Goal: Task Accomplishment & Management: Manage account settings

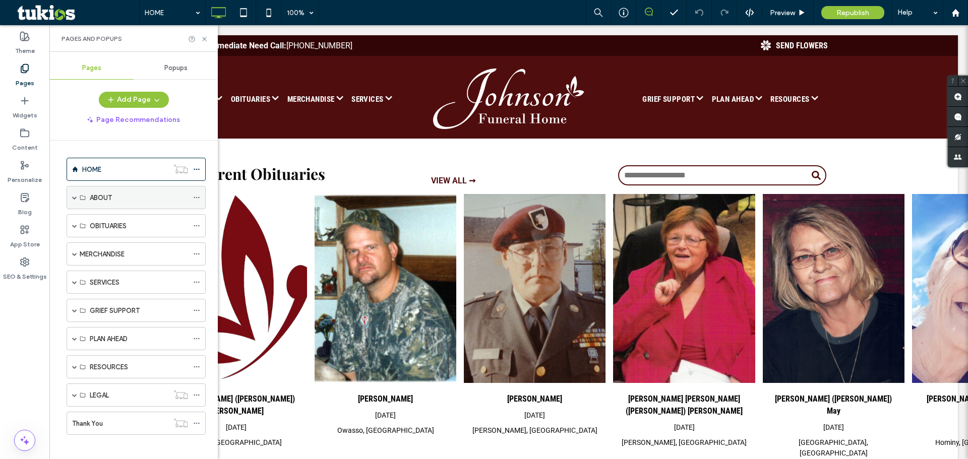
click at [74, 194] on span at bounding box center [74, 198] width 5 height 22
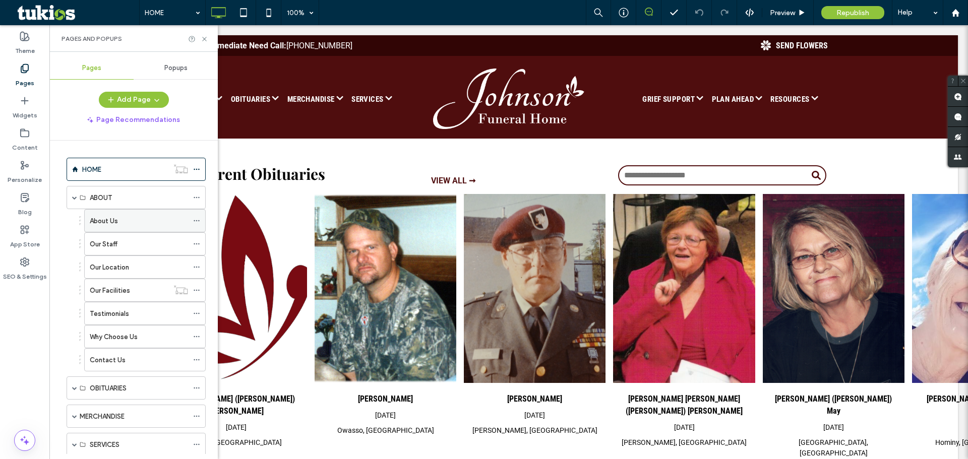
click at [130, 221] on div "About Us" at bounding box center [139, 221] width 98 height 11
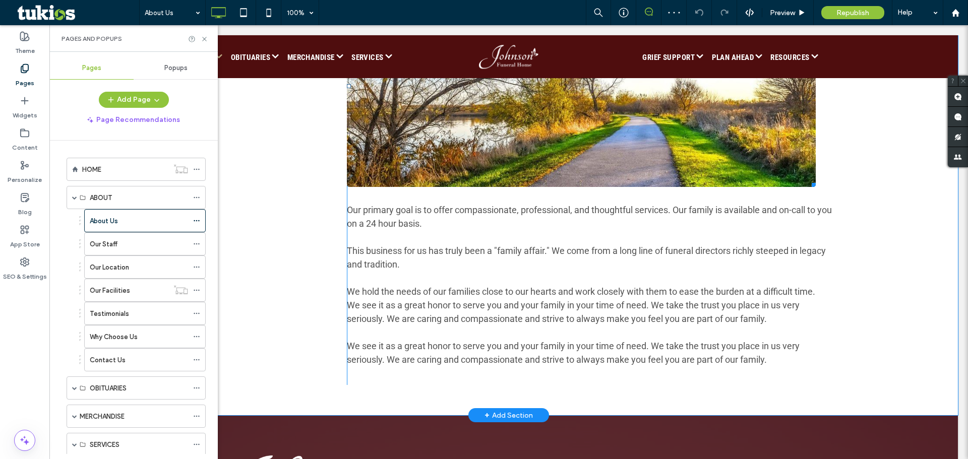
scroll to position [353, 0]
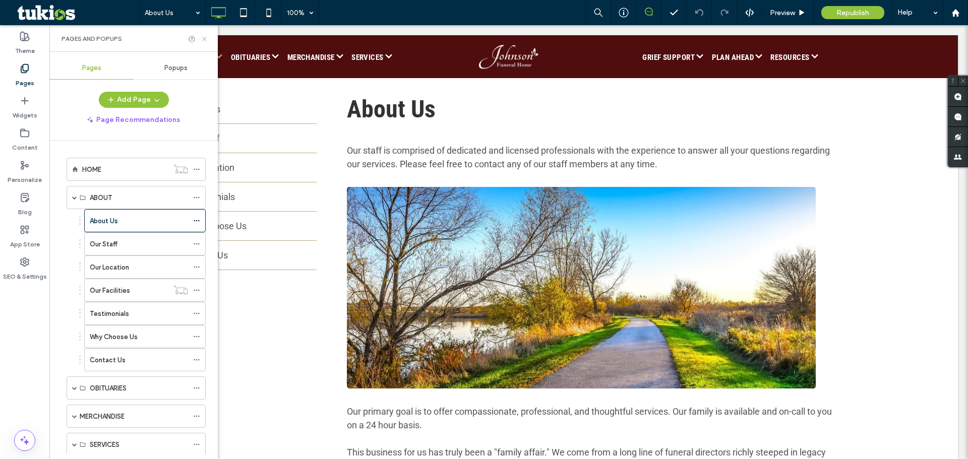
click at [205, 36] on icon at bounding box center [205, 39] width 8 height 8
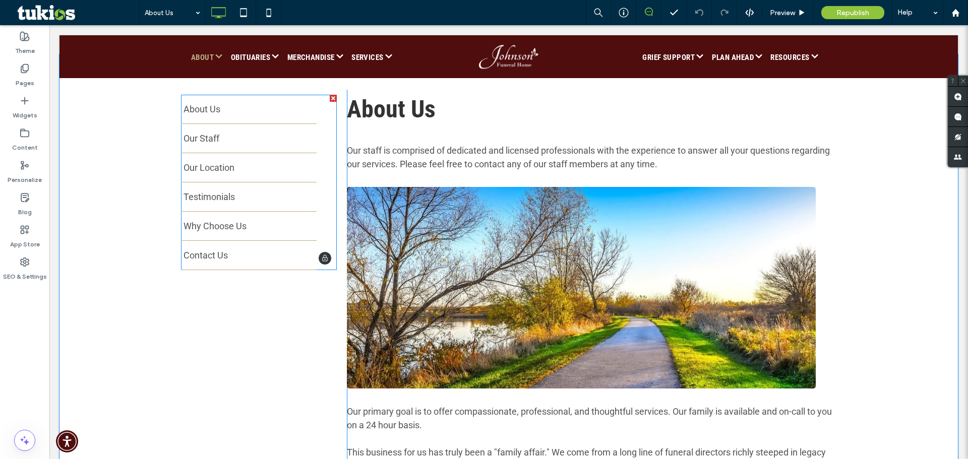
click at [208, 109] on span at bounding box center [259, 182] width 156 height 175
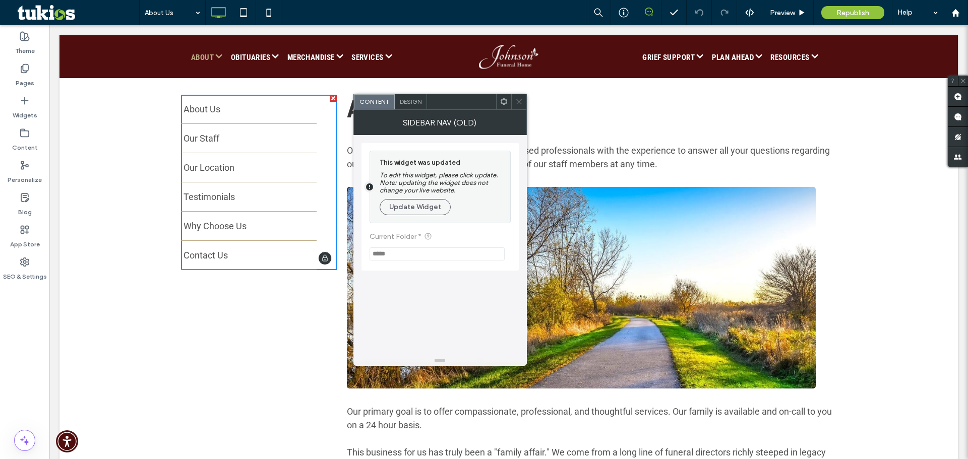
click at [208, 109] on span "About Us" at bounding box center [201, 109] width 37 height 14
click at [200, 143] on span "Our Staff" at bounding box center [201, 143] width 36 height 0
click at [26, 75] on label "Pages" at bounding box center [25, 81] width 19 height 14
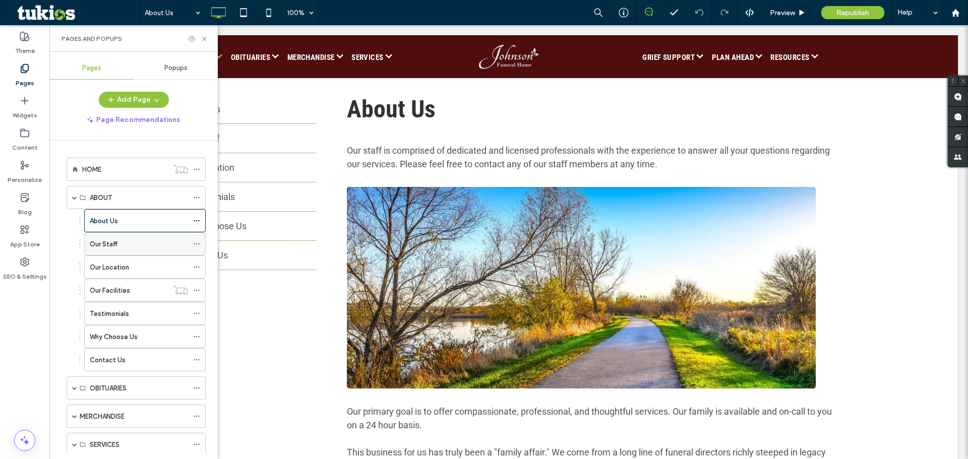
click at [123, 246] on div "Our Staff" at bounding box center [139, 244] width 98 height 11
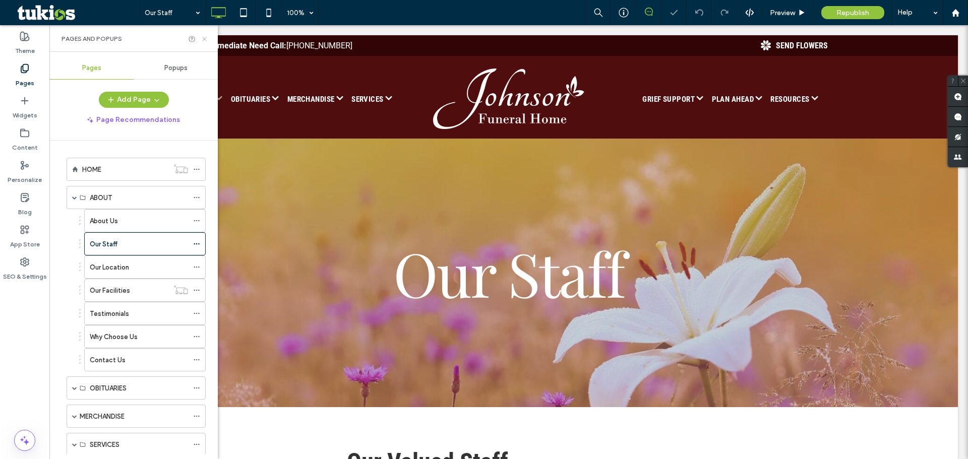
click at [202, 37] on icon at bounding box center [205, 39] width 8 height 8
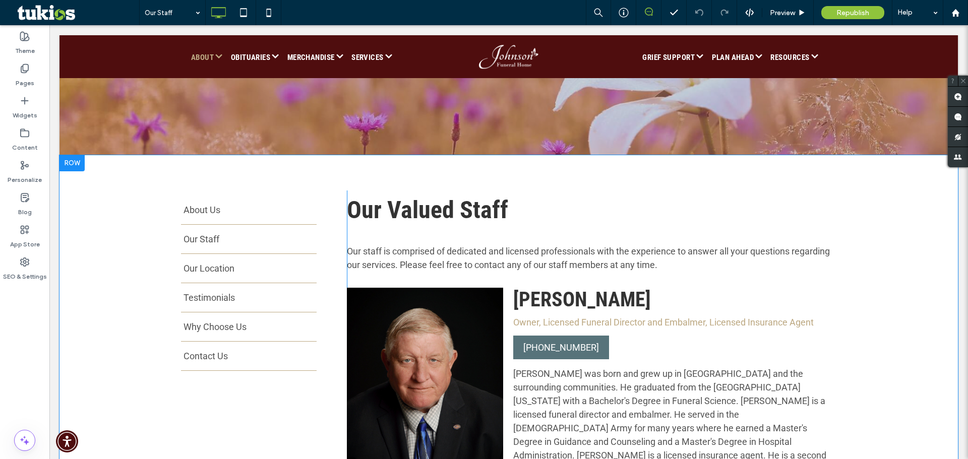
scroll to position [50, 0]
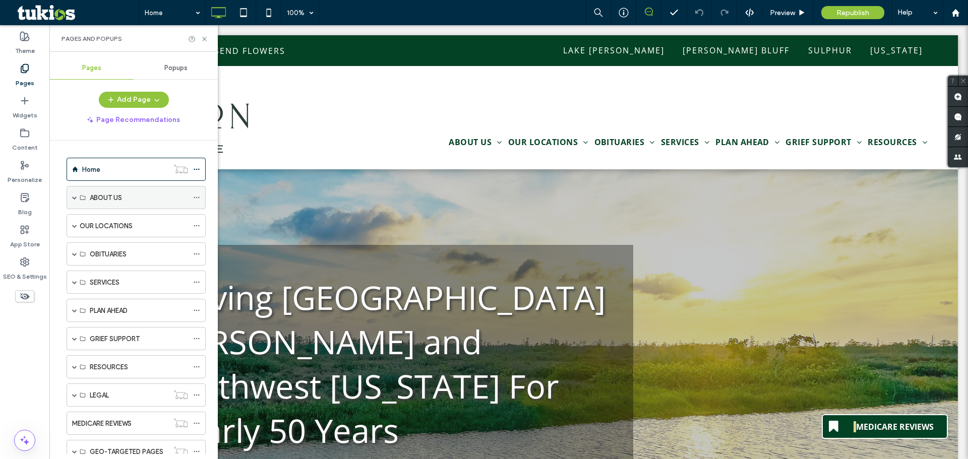
click at [74, 193] on span at bounding box center [74, 198] width 5 height 22
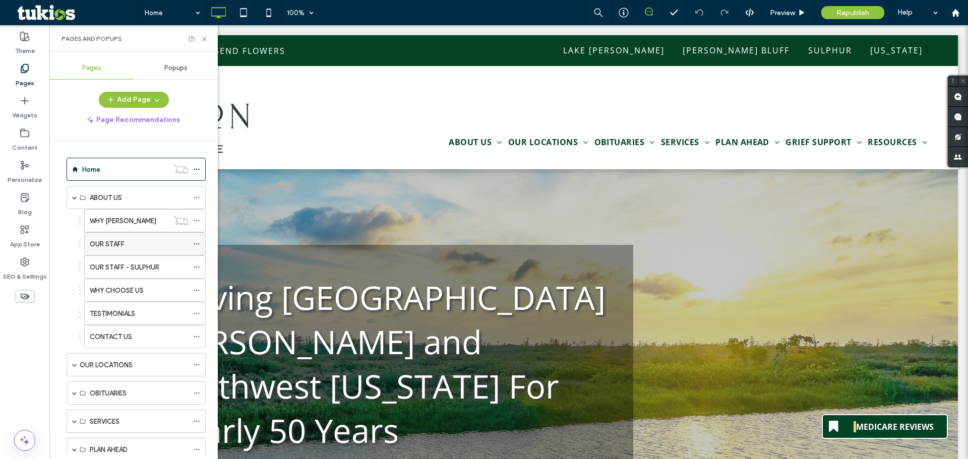
click at [137, 237] on div "OUR STAFF" at bounding box center [139, 244] width 98 height 22
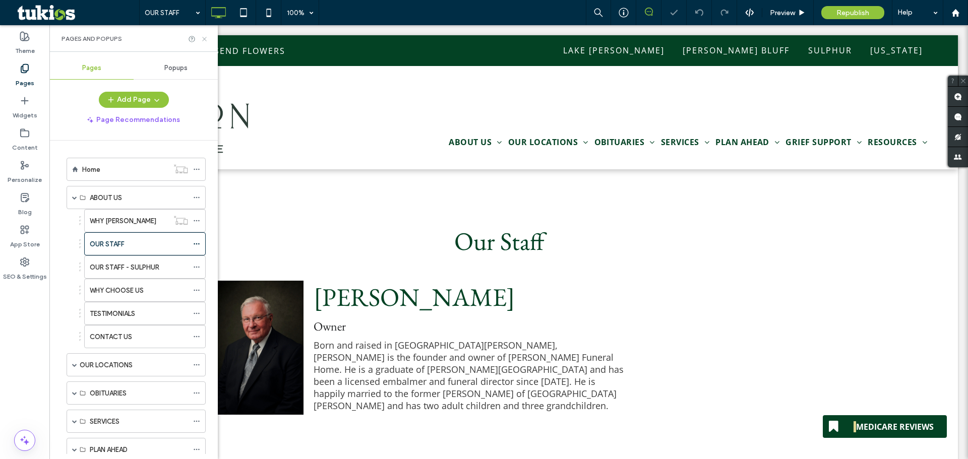
drag, startPoint x: 206, startPoint y: 32, endPoint x: 204, endPoint y: 40, distance: 8.4
click at [204, 39] on div "Pages and Popups" at bounding box center [133, 38] width 168 height 27
drag, startPoint x: 203, startPoint y: 42, endPoint x: 154, endPoint y: 18, distance: 55.0
click at [203, 42] on icon at bounding box center [205, 39] width 8 height 8
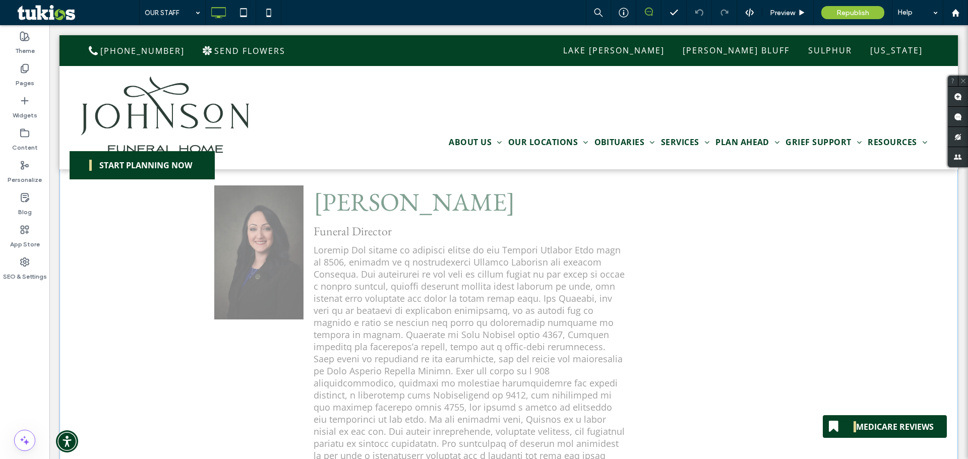
scroll to position [2823, 0]
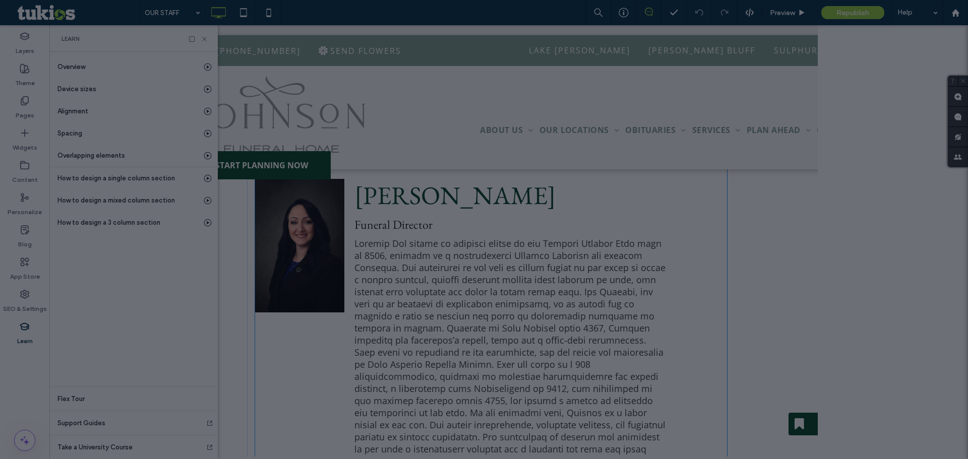
scroll to position [2815, 0]
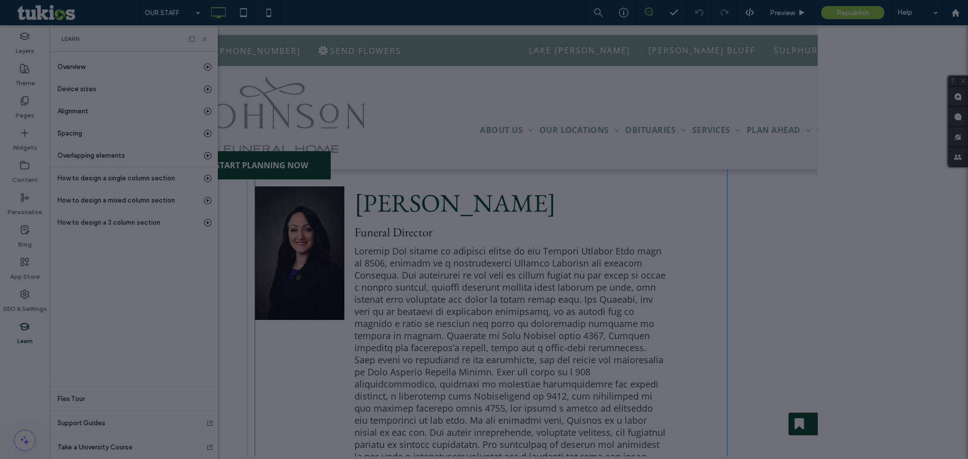
type input "*"
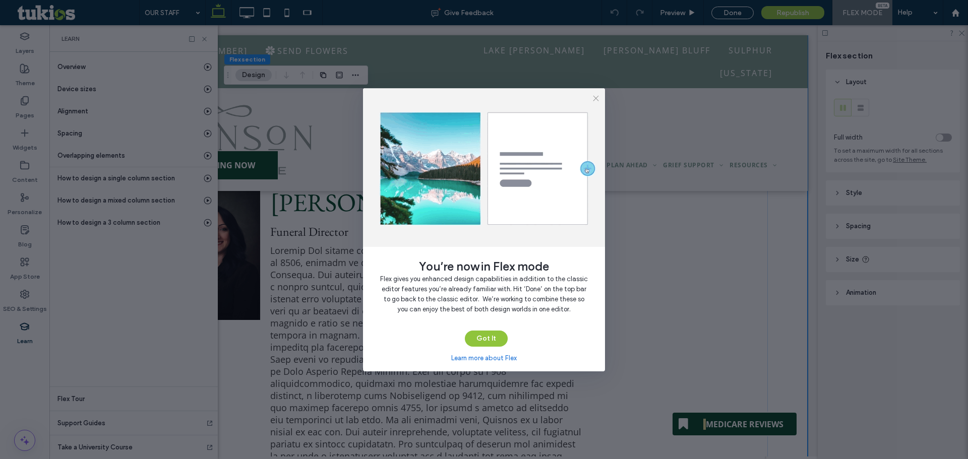
scroll to position [0, 53]
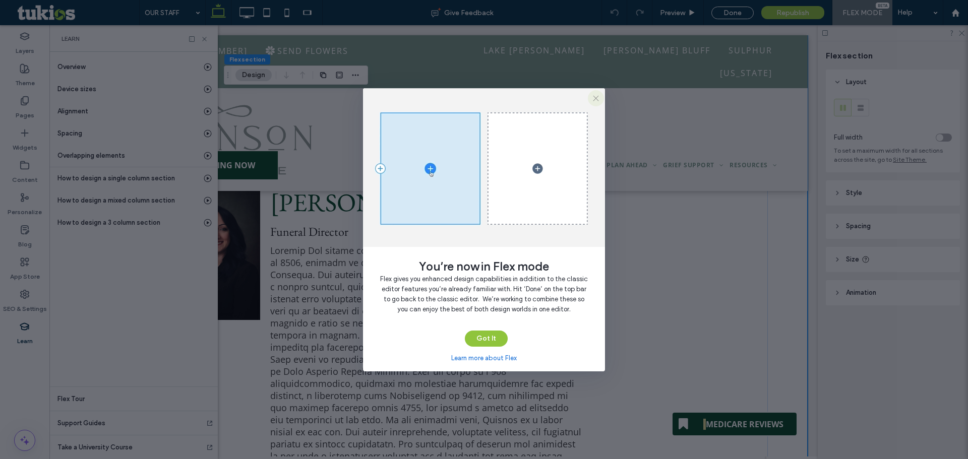
drag, startPoint x: 599, startPoint y: 99, endPoint x: 487, endPoint y: 74, distance: 114.7
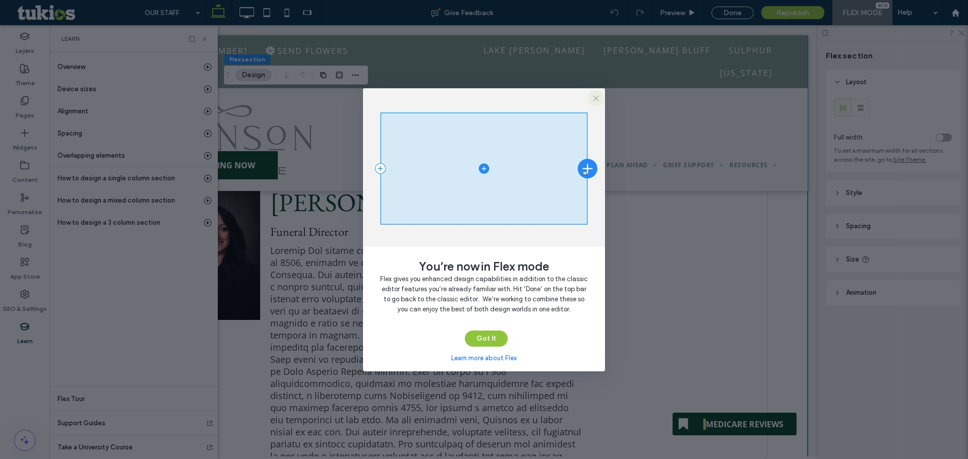
click at [599, 99] on icon "button" at bounding box center [596, 98] width 8 height 8
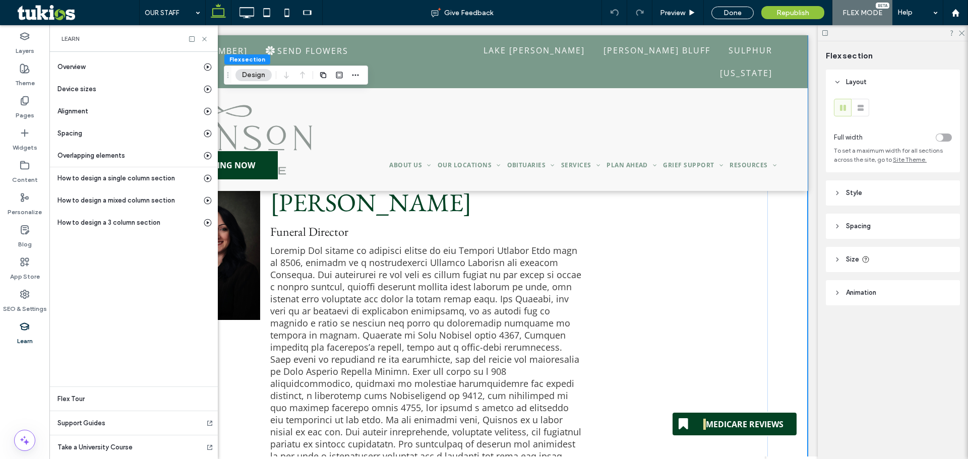
click at [202, 34] on div "Learn" at bounding box center [133, 38] width 168 height 27
click at [207, 37] on icon at bounding box center [205, 39] width 8 height 8
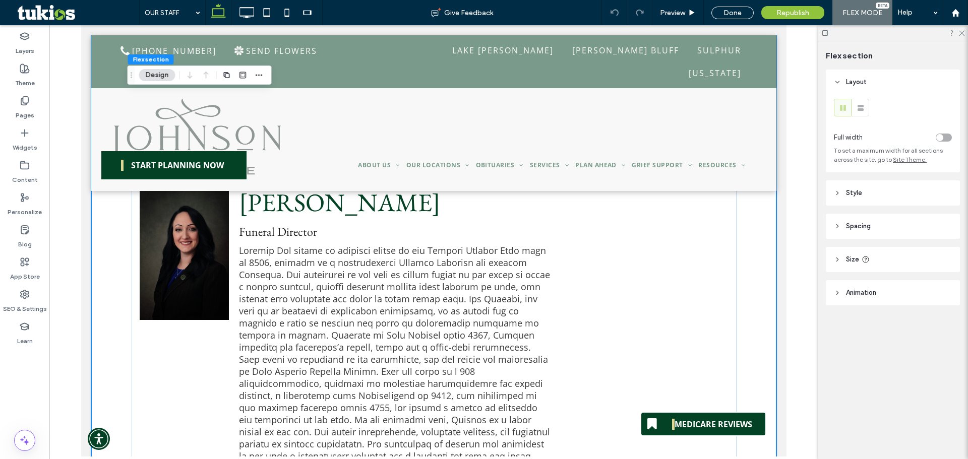
scroll to position [0, 0]
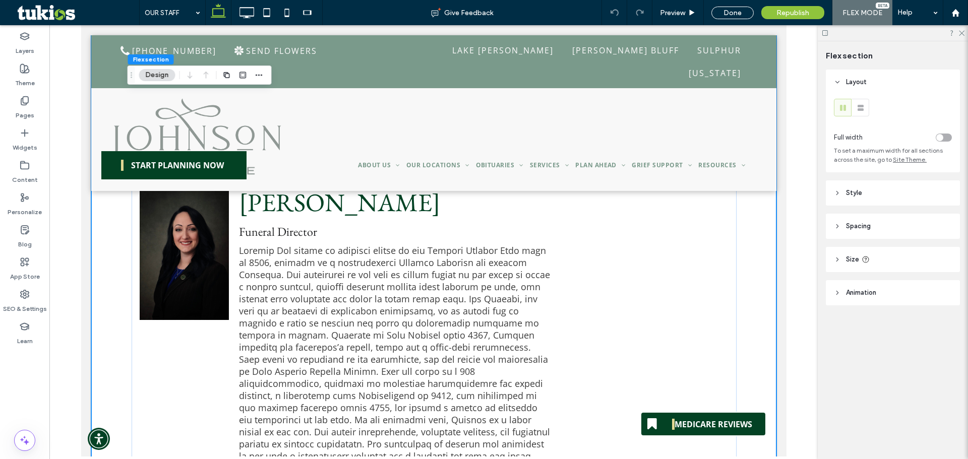
click at [966, 28] on div at bounding box center [893, 33] width 150 height 16
click at [960, 38] on div at bounding box center [893, 33] width 150 height 16
click at [960, 28] on div at bounding box center [893, 33] width 150 height 16
click at [960, 34] on use at bounding box center [962, 34] width 6 height 6
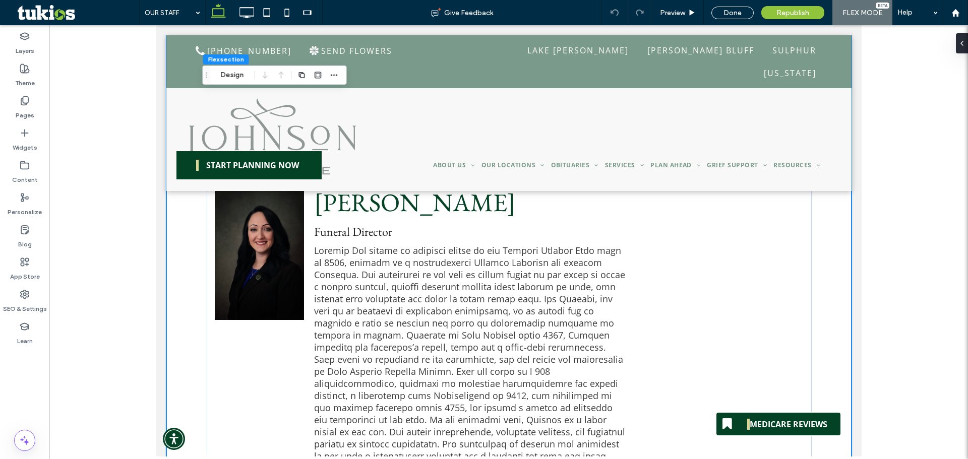
click at [117, 117] on div at bounding box center [508, 240] width 918 height 431
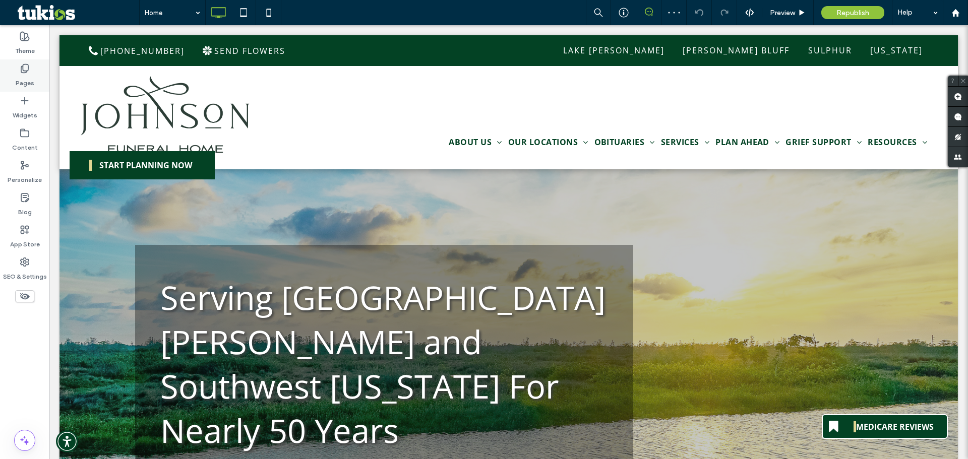
click at [23, 72] on icon at bounding box center [25, 69] width 10 height 10
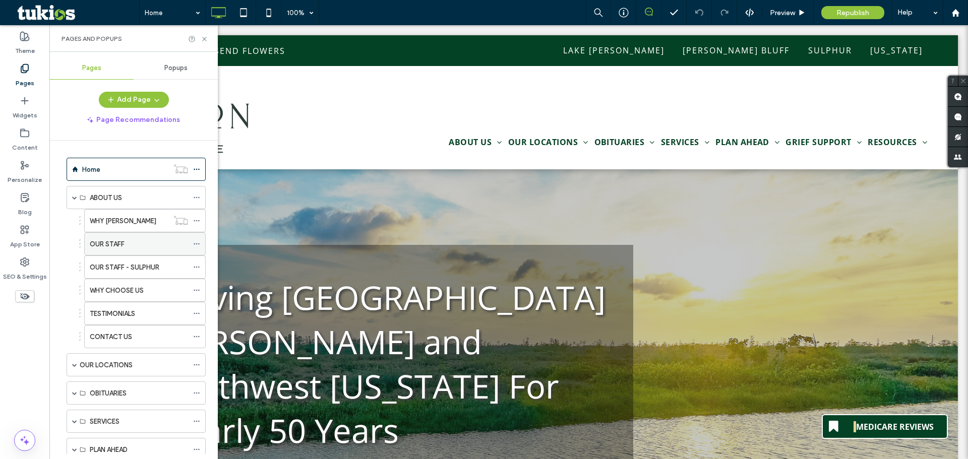
click at [196, 242] on icon at bounding box center [196, 243] width 7 height 7
click at [152, 242] on div "OUR STAFF" at bounding box center [139, 244] width 98 height 11
click at [152, 242] on div at bounding box center [484, 229] width 968 height 459
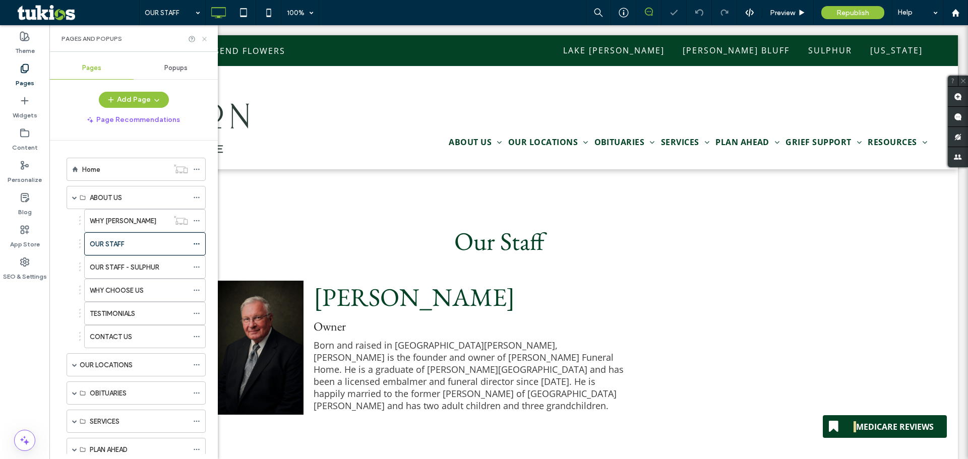
click at [206, 39] on icon at bounding box center [205, 39] width 8 height 8
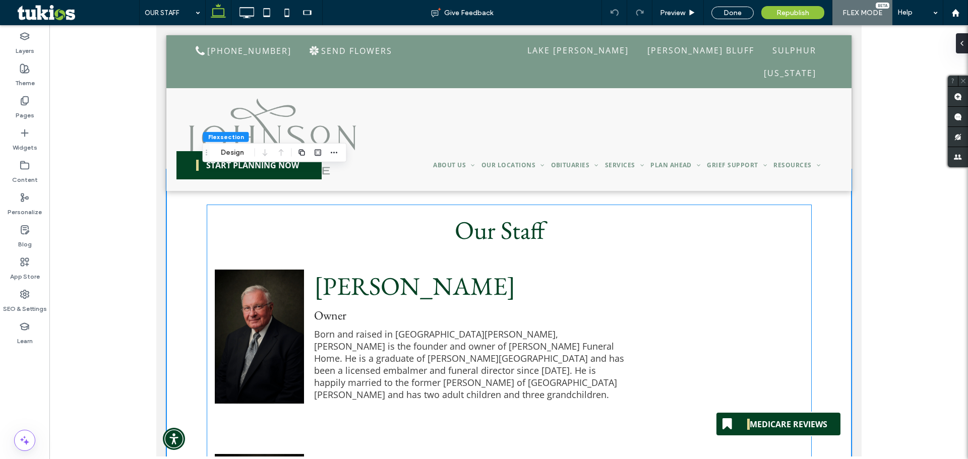
type input "*"
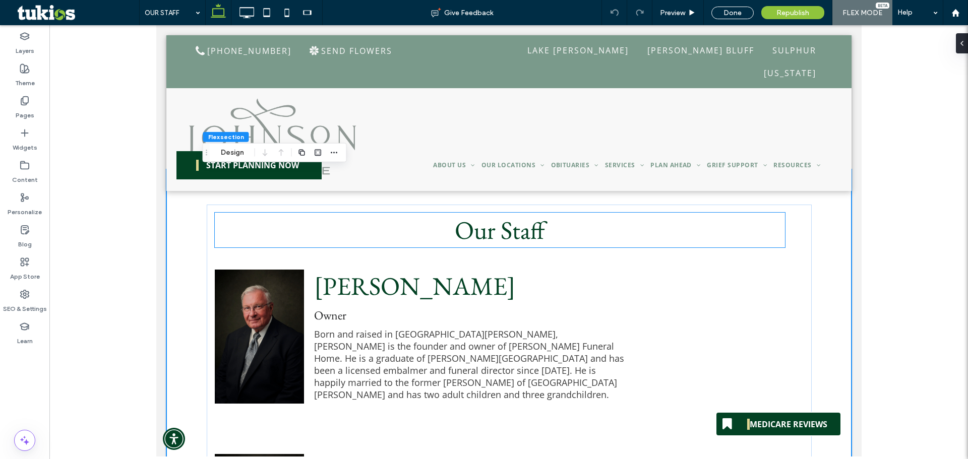
click at [777, 246] on div "Our Staff" at bounding box center [499, 230] width 570 height 35
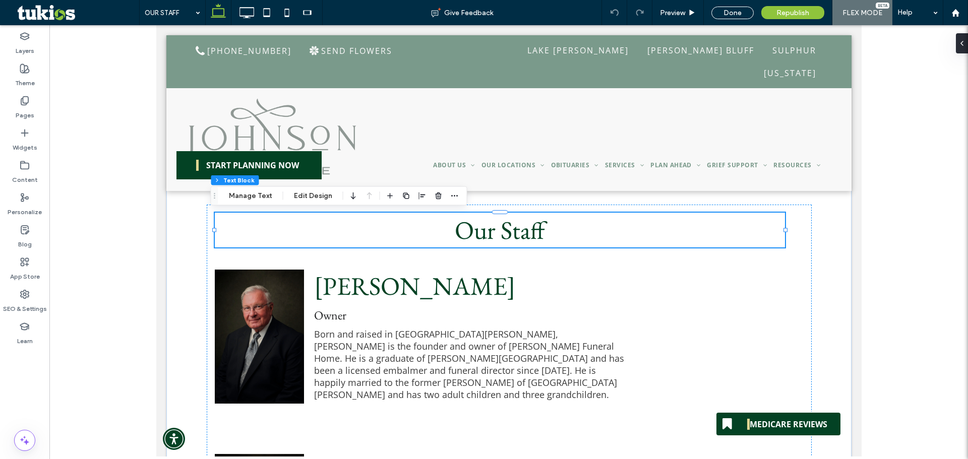
click at [777, 246] on div "Our Staff" at bounding box center [499, 230] width 570 height 35
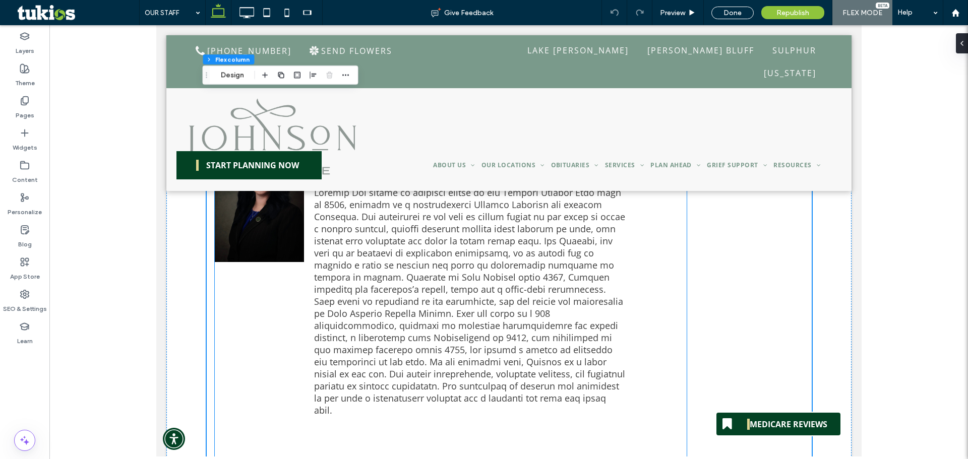
scroll to position [2873, 0]
click at [429, 292] on p at bounding box center [469, 298] width 311 height 230
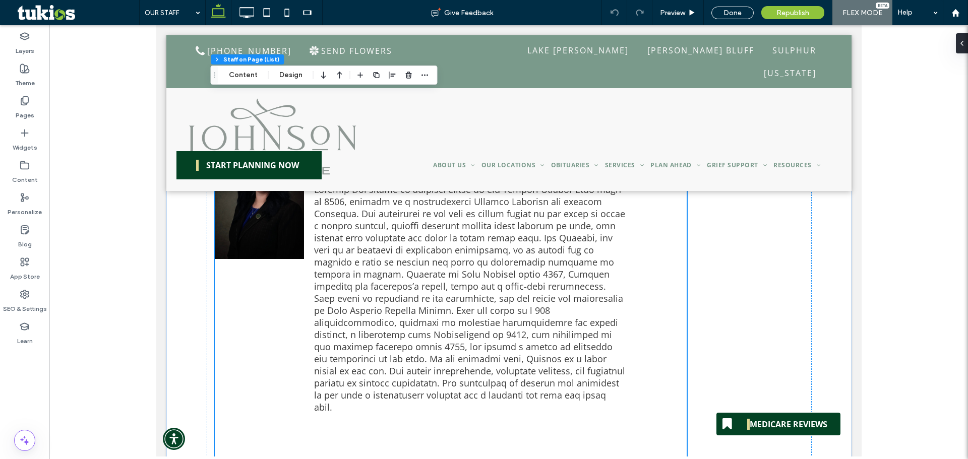
click at [429, 292] on p at bounding box center [469, 298] width 311 height 230
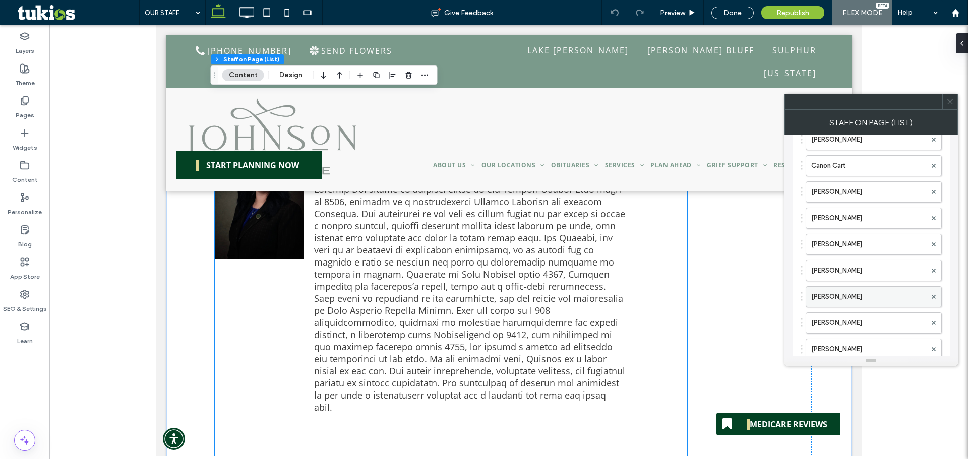
scroll to position [151, 0]
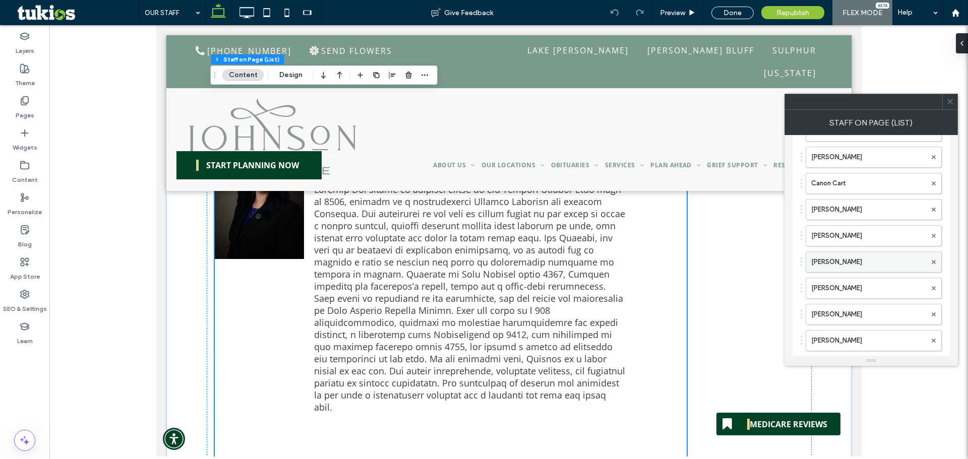
click at [936, 260] on div at bounding box center [933, 262] width 15 height 15
click at [934, 262] on use at bounding box center [934, 262] width 4 height 4
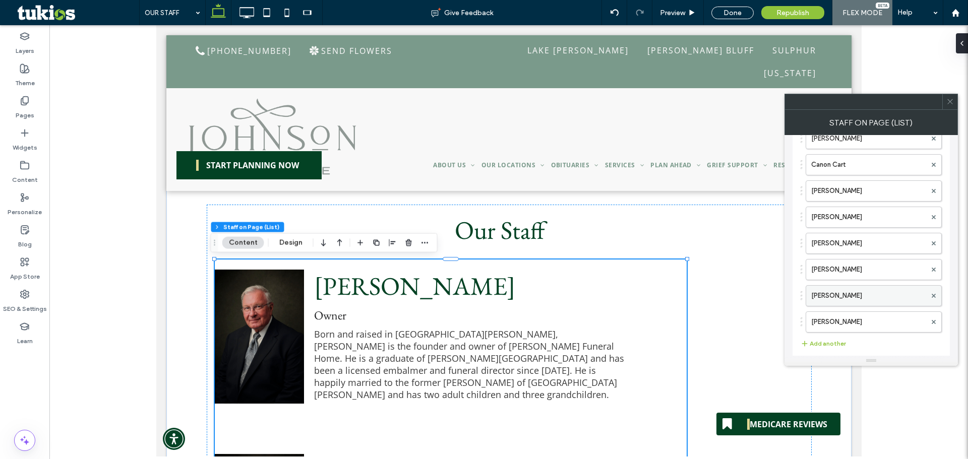
scroll to position [179, 0]
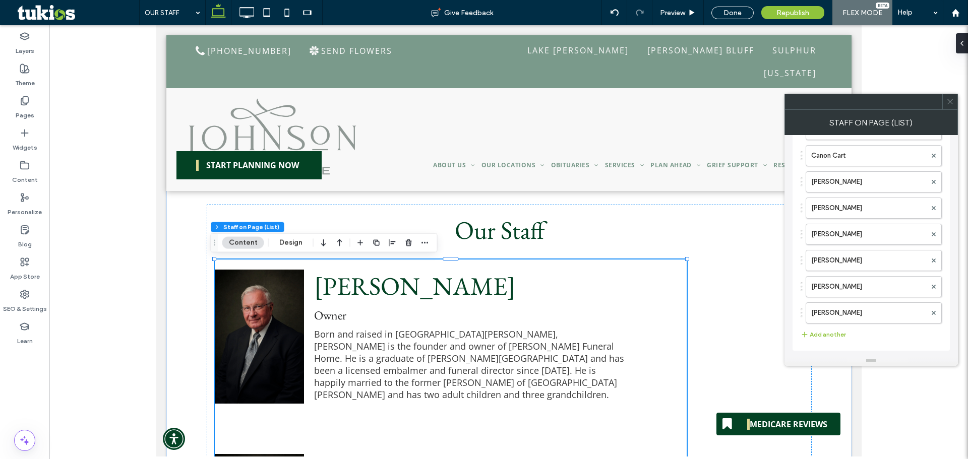
click at [954, 100] on div at bounding box center [949, 101] width 15 height 15
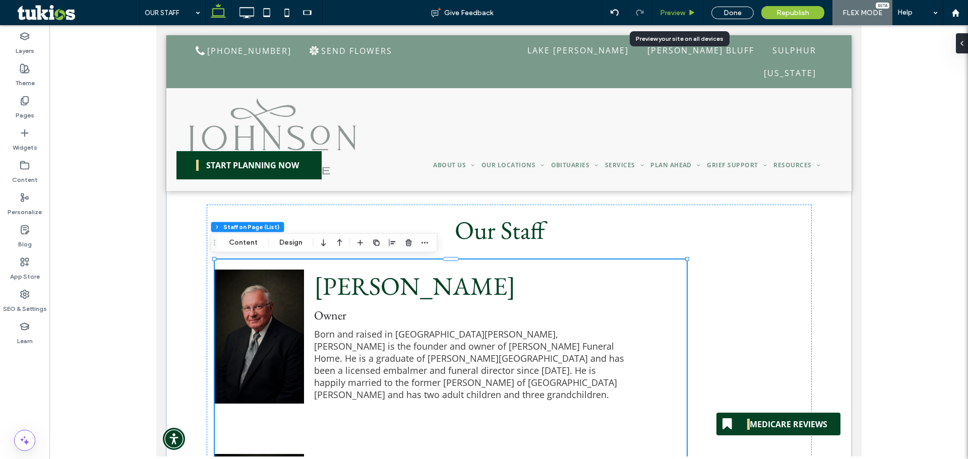
drag, startPoint x: 680, startPoint y: 13, endPoint x: 119, endPoint y: 390, distance: 676.4
click at [680, 13] on span "Preview" at bounding box center [672, 13] width 25 height 9
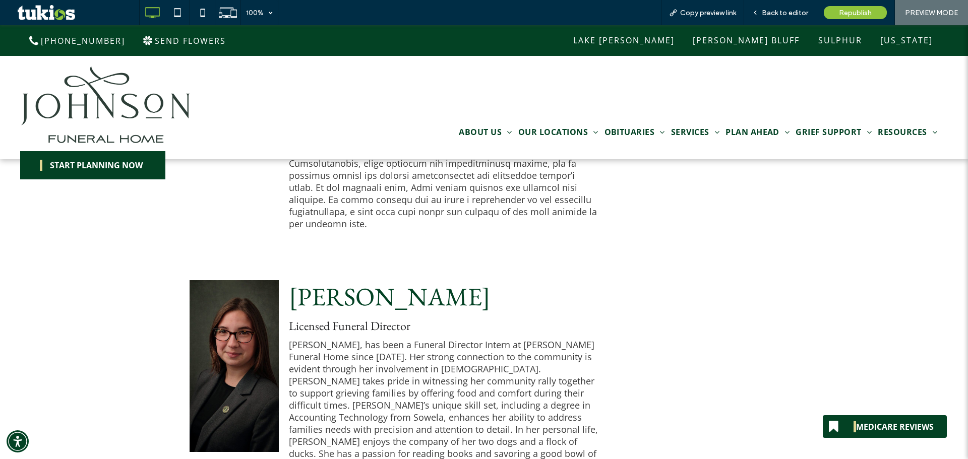
scroll to position [2924, 0]
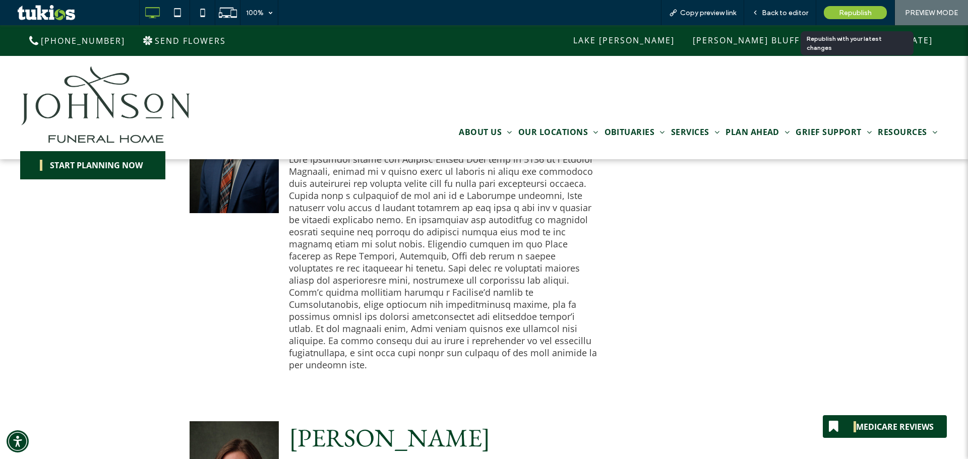
click at [840, 9] on span "Republish" at bounding box center [855, 13] width 33 height 9
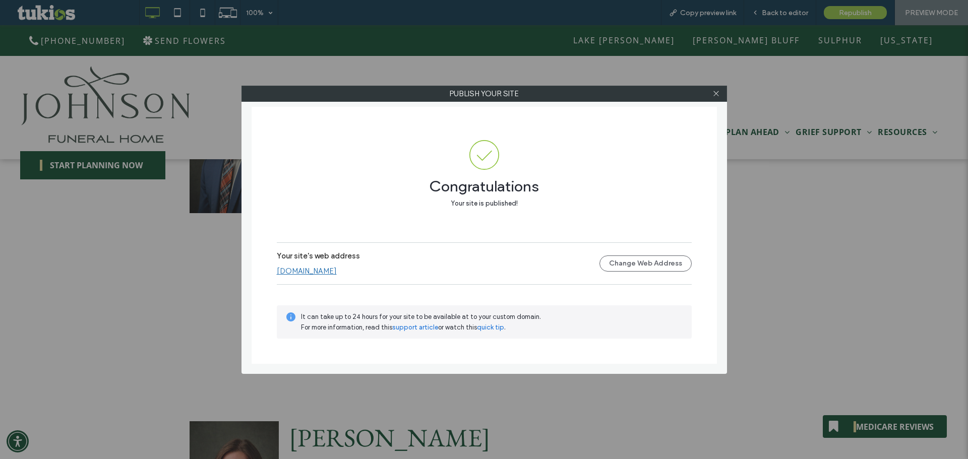
drag, startPoint x: 715, startPoint y: 91, endPoint x: 683, endPoint y: 94, distance: 32.9
click at [715, 91] on icon at bounding box center [716, 94] width 8 height 8
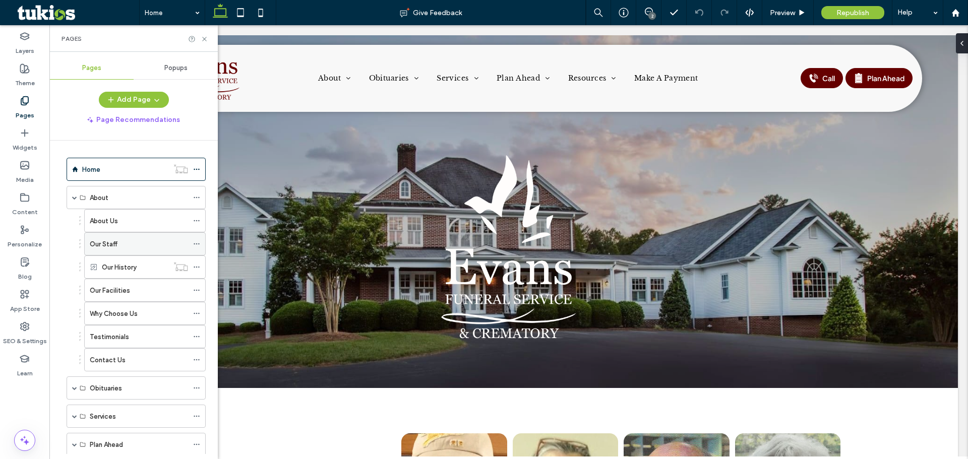
click at [120, 236] on div "Our Staff" at bounding box center [139, 244] width 98 height 22
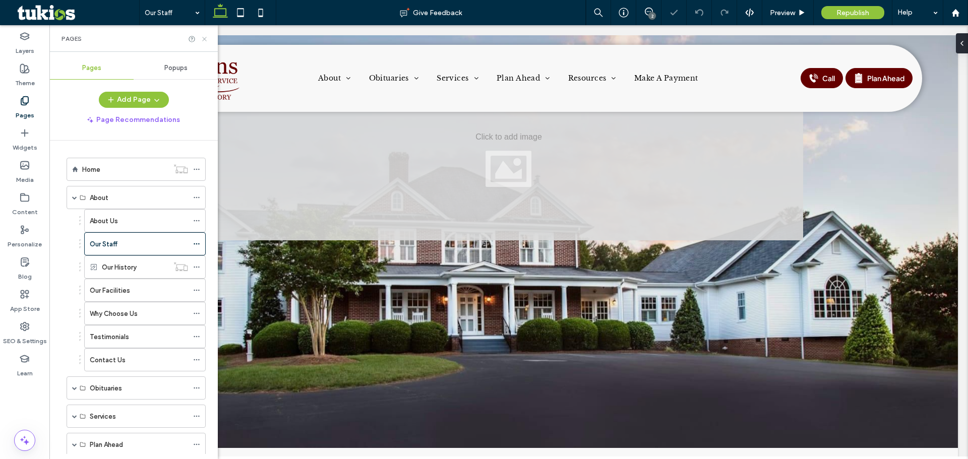
click at [205, 40] on icon at bounding box center [205, 39] width 8 height 8
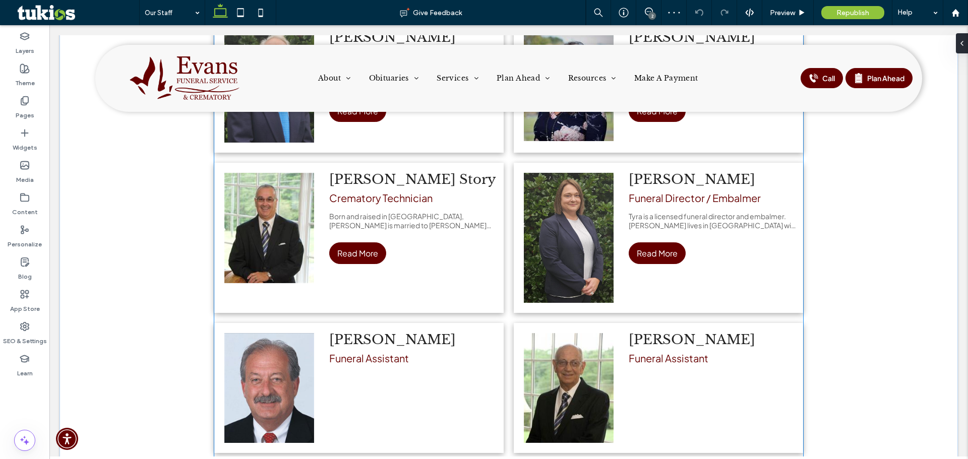
scroll to position [655, 0]
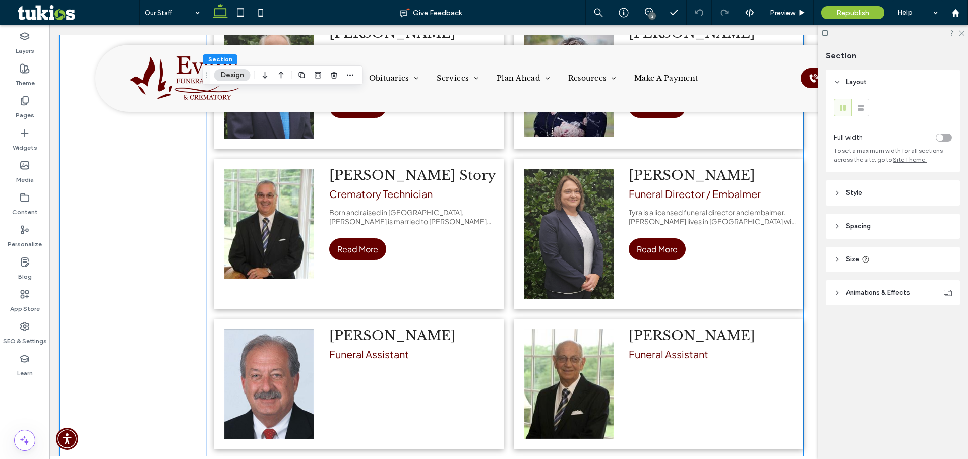
click at [392, 415] on div "Billy Hartley Funeral Assistant" at bounding box center [413, 384] width 179 height 130
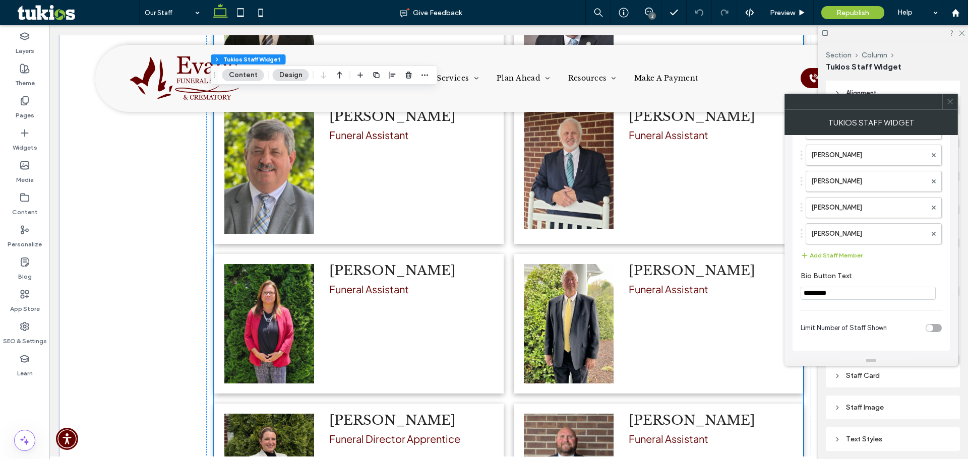
scroll to position [1159, 0]
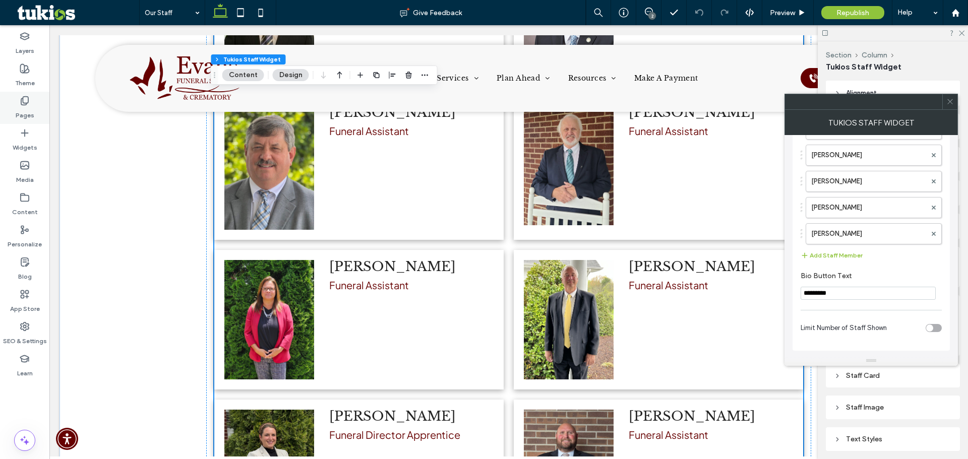
click at [23, 97] on use at bounding box center [24, 101] width 7 height 9
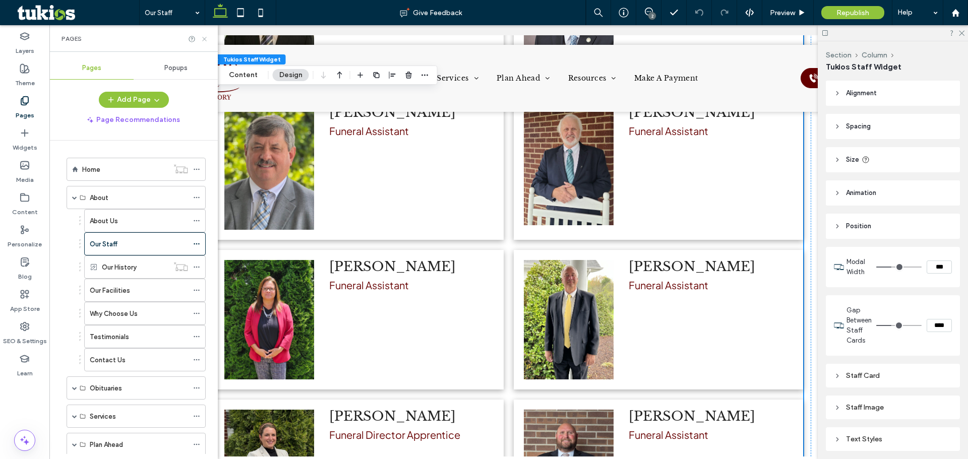
click at [203, 42] on icon at bounding box center [205, 39] width 8 height 8
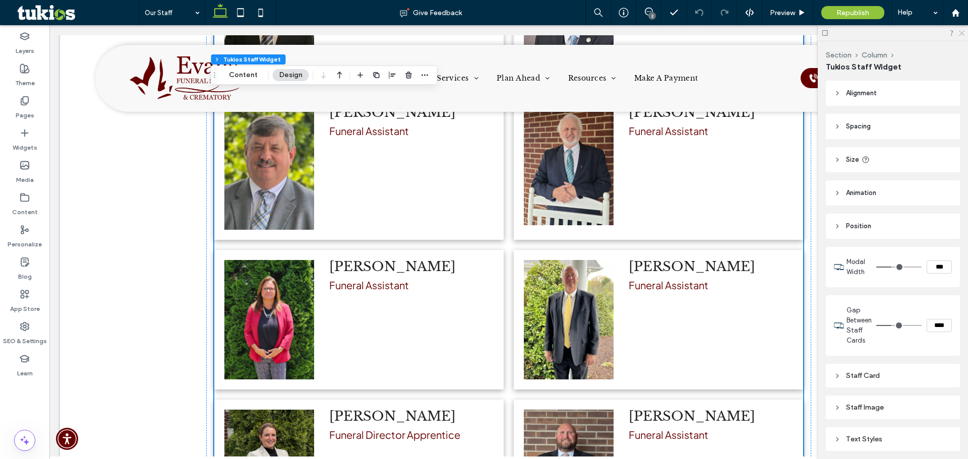
click at [963, 30] on icon at bounding box center [961, 32] width 7 height 7
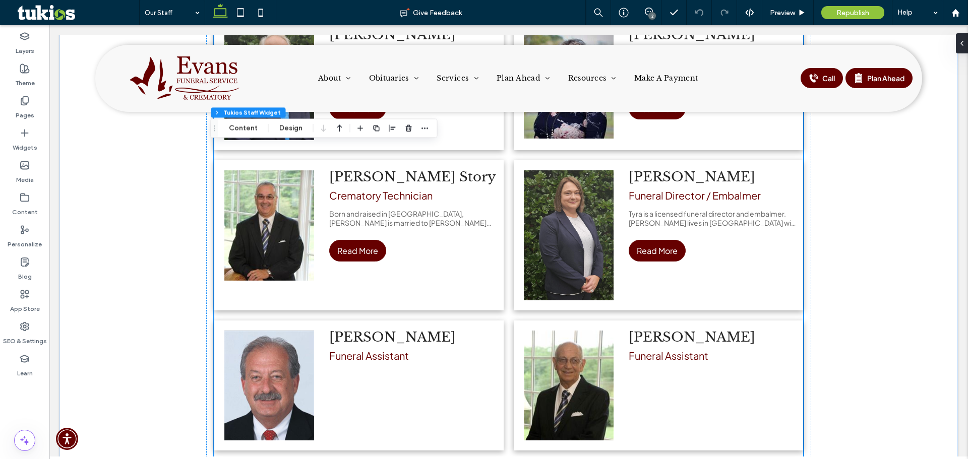
scroll to position [655, 0]
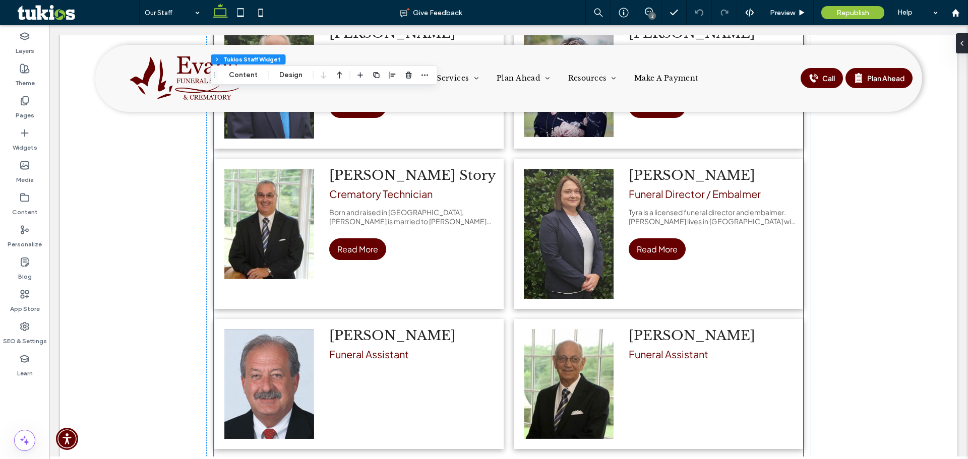
click at [456, 275] on div "Douglas Story Crematory Technician Born and raised in Caldwell County, Douglas …" at bounding box center [413, 234] width 179 height 150
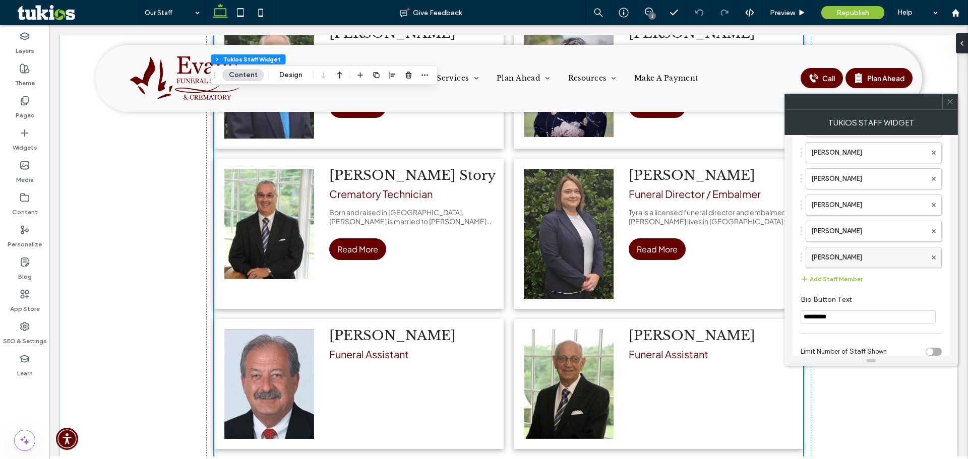
scroll to position [325, 0]
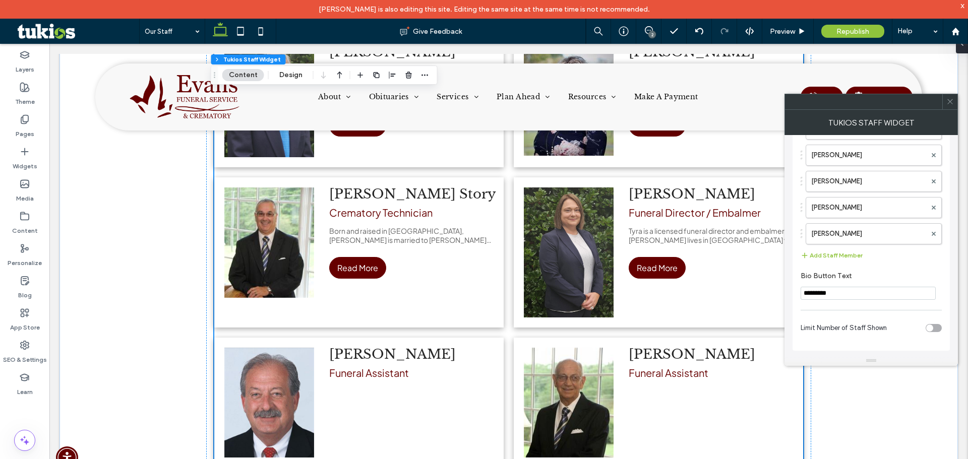
click at [951, 107] on span at bounding box center [950, 101] width 8 height 15
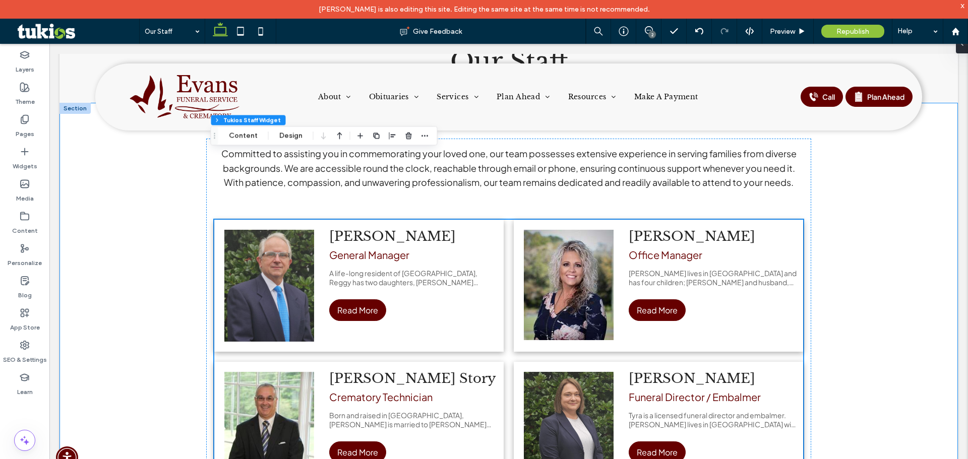
scroll to position [554, 0]
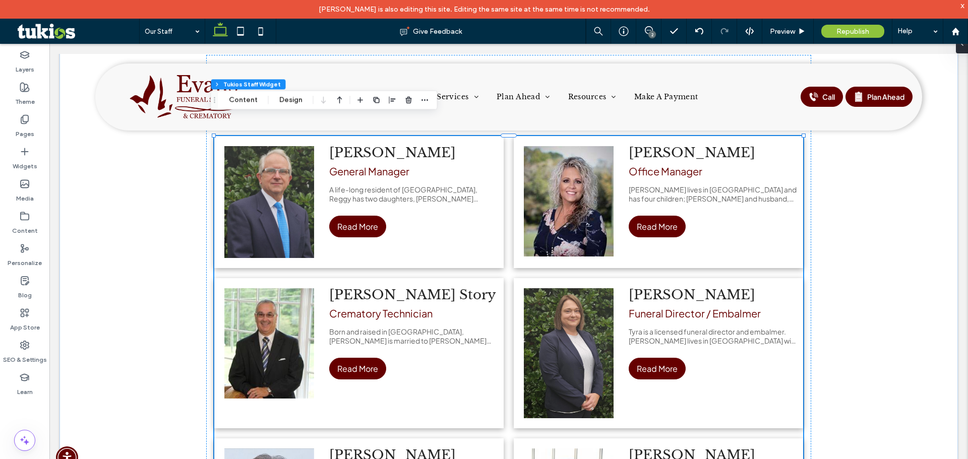
click at [961, 1] on div "x" at bounding box center [962, 5] width 5 height 9
